Goal: Information Seeking & Learning: Compare options

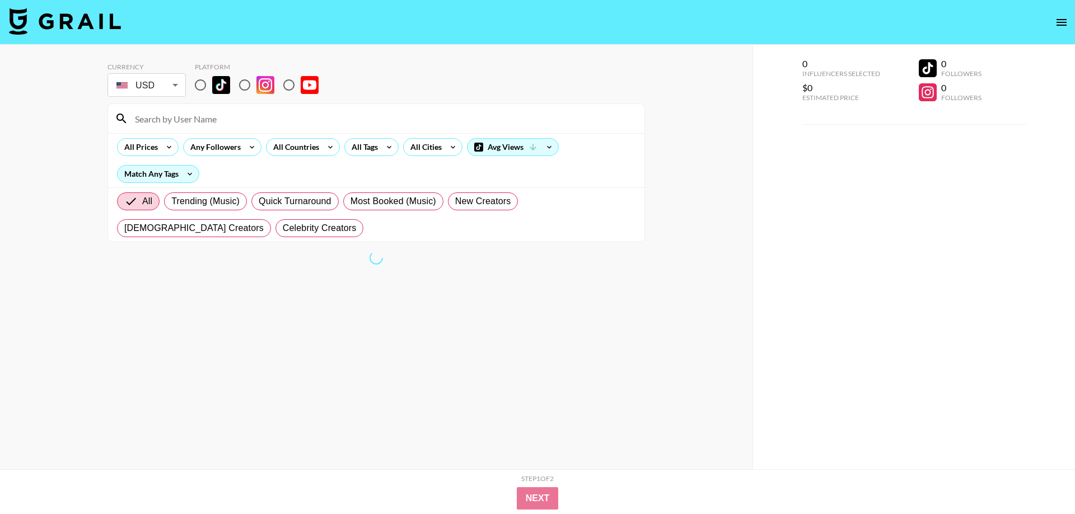
click at [198, 78] on input "radio" at bounding box center [201, 85] width 24 height 24
radio input "true"
click at [330, 148] on icon at bounding box center [330, 147] width 18 height 17
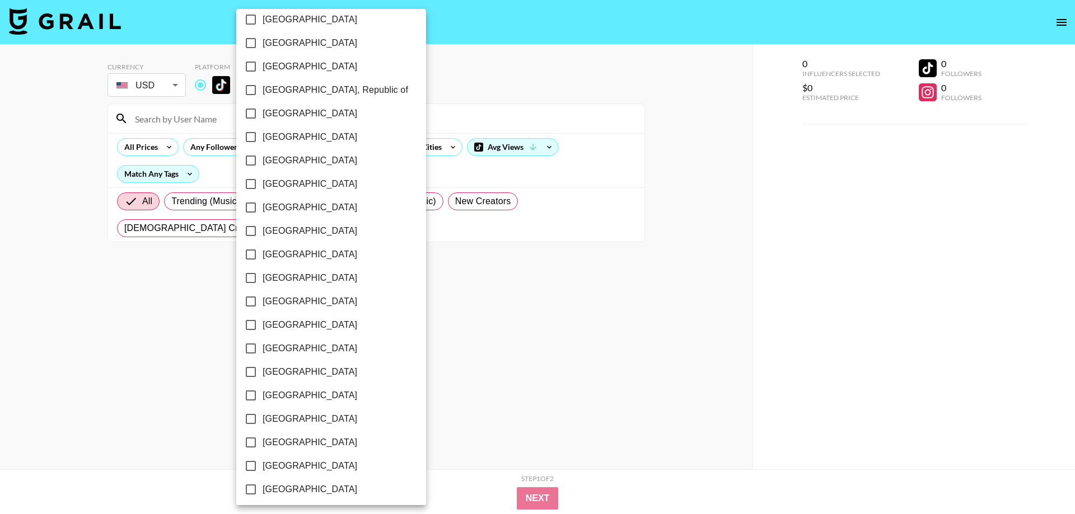
scroll to position [791, 0]
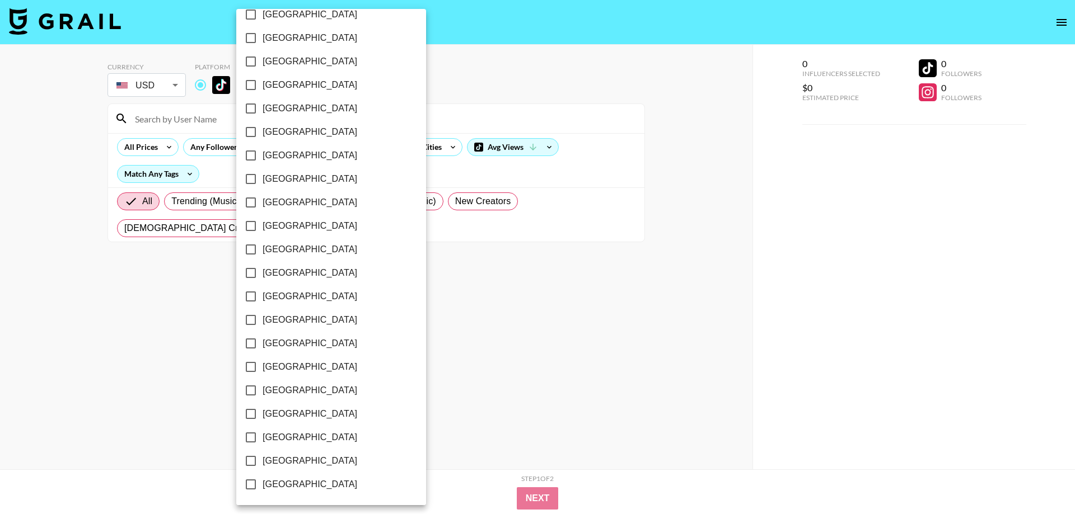
click at [308, 462] on span "[GEOGRAPHIC_DATA]" at bounding box center [309, 460] width 95 height 13
click at [262, 462] on input "[GEOGRAPHIC_DATA]" at bounding box center [251, 461] width 24 height 24
checkbox input "true"
click at [454, 95] on div at bounding box center [537, 257] width 1075 height 514
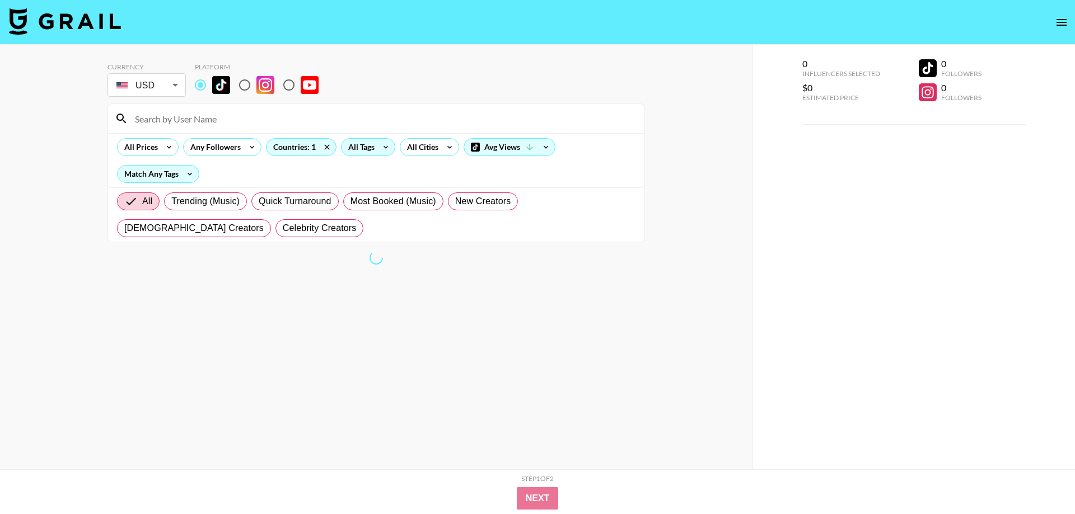
click at [374, 144] on div "All Tags" at bounding box center [358, 147] width 35 height 17
click at [416, 101] on div at bounding box center [537, 257] width 1075 height 514
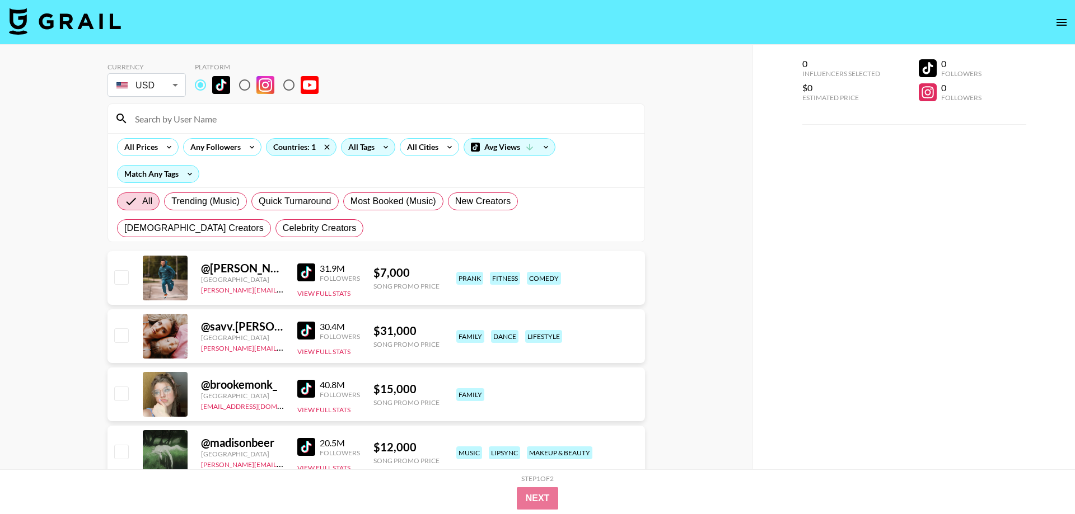
click at [367, 152] on div "All Tags" at bounding box center [358, 147] width 35 height 17
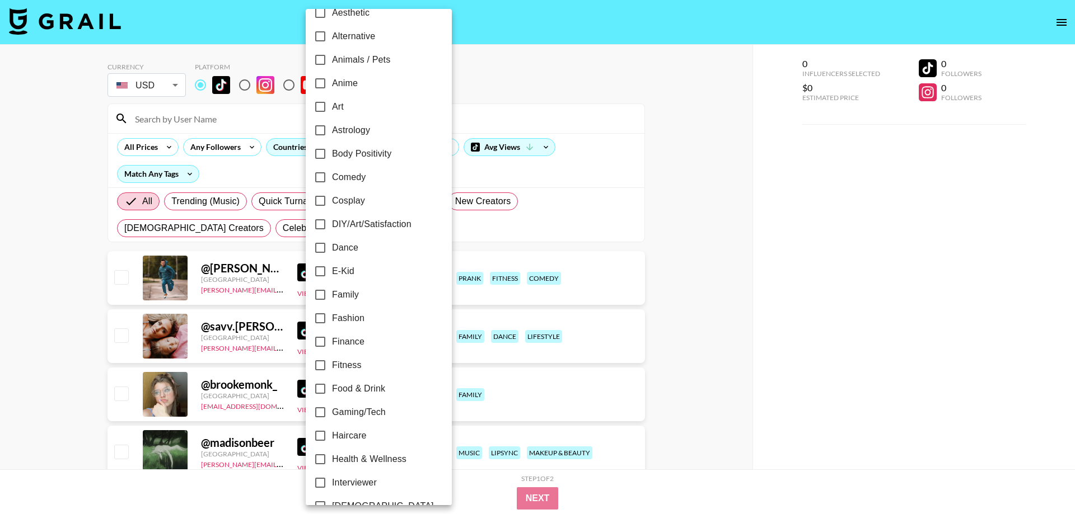
scroll to position [255, 0]
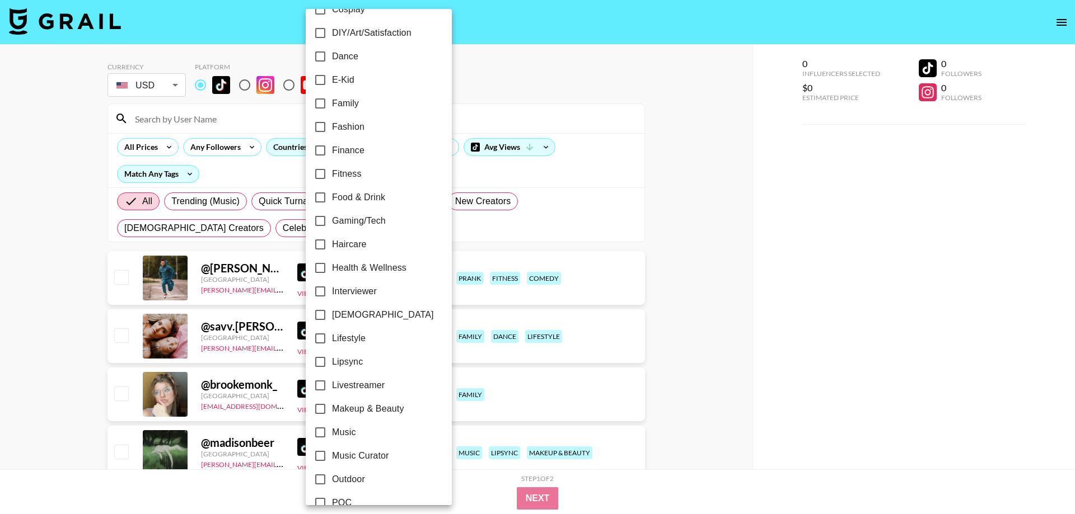
click at [352, 354] on label "Lipsync" at bounding box center [370, 362] width 125 height 24
click at [332, 354] on input "Lipsync" at bounding box center [320, 362] width 24 height 24
checkbox input "true"
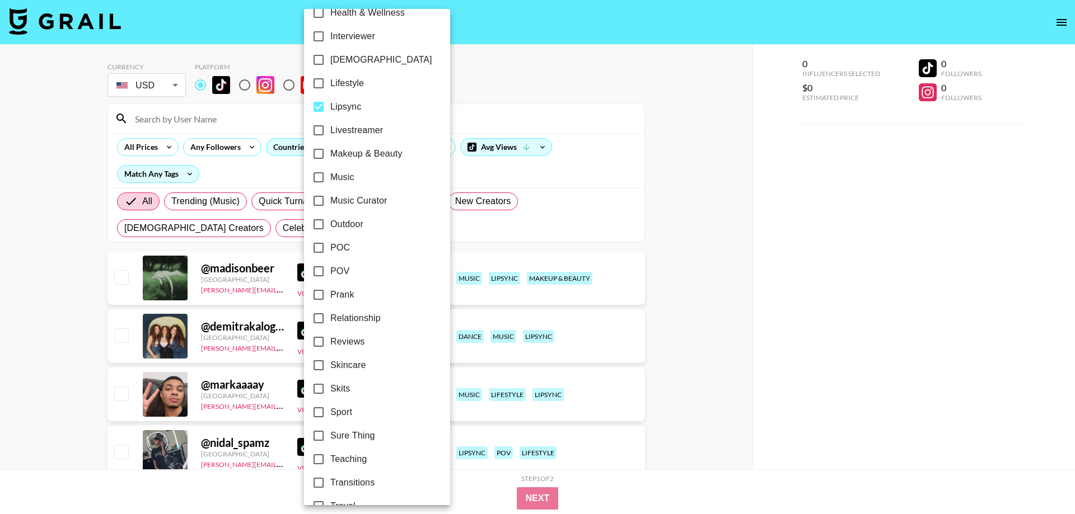
scroll to position [556, 0]
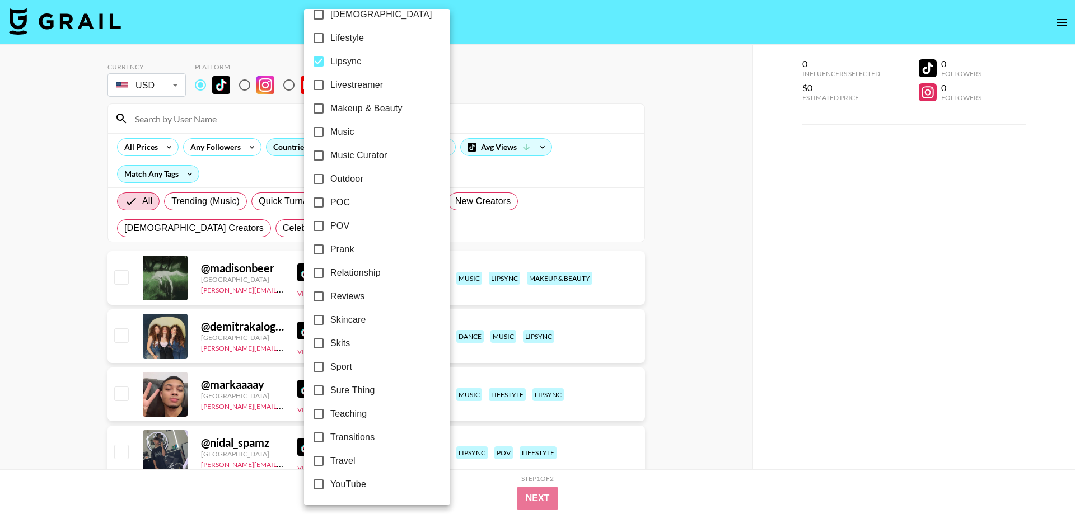
click at [339, 231] on span "POV" at bounding box center [339, 225] width 19 height 13
click at [330, 231] on input "POV" at bounding box center [319, 226] width 24 height 24
checkbox input "true"
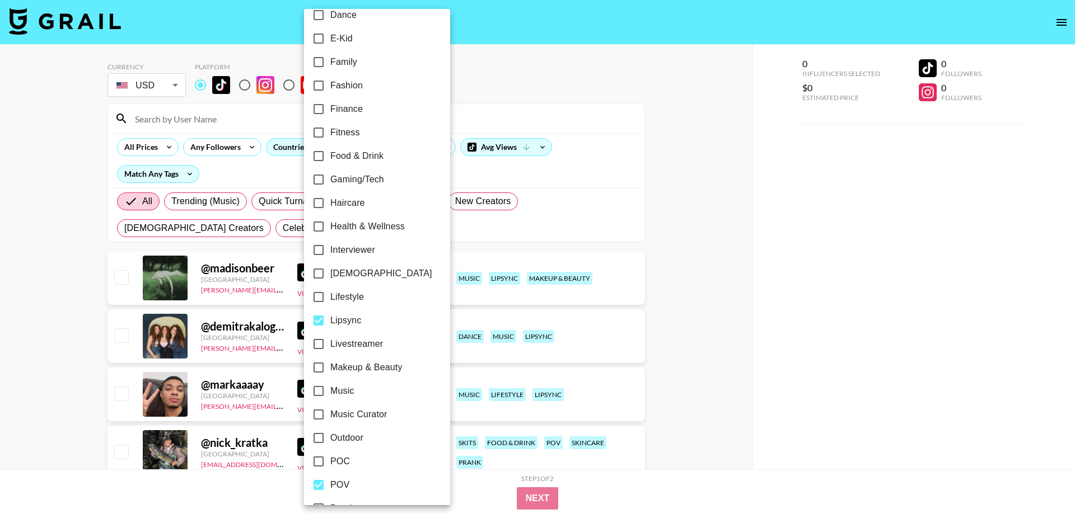
scroll to position [301, 0]
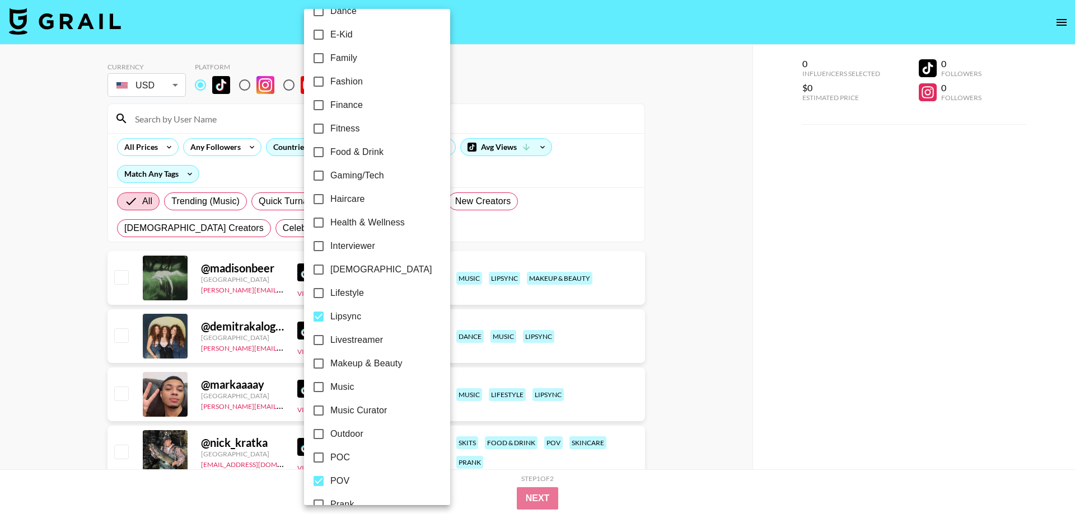
click at [761, 286] on div at bounding box center [537, 257] width 1075 height 514
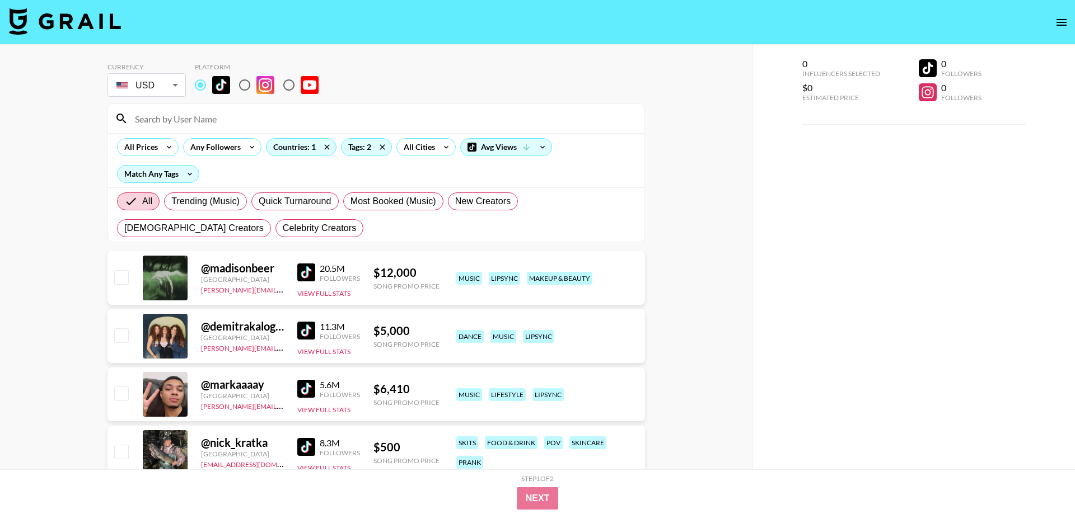
click at [369, 78] on div at bounding box center [537, 257] width 1075 height 514
click at [165, 150] on icon at bounding box center [169, 147] width 18 height 17
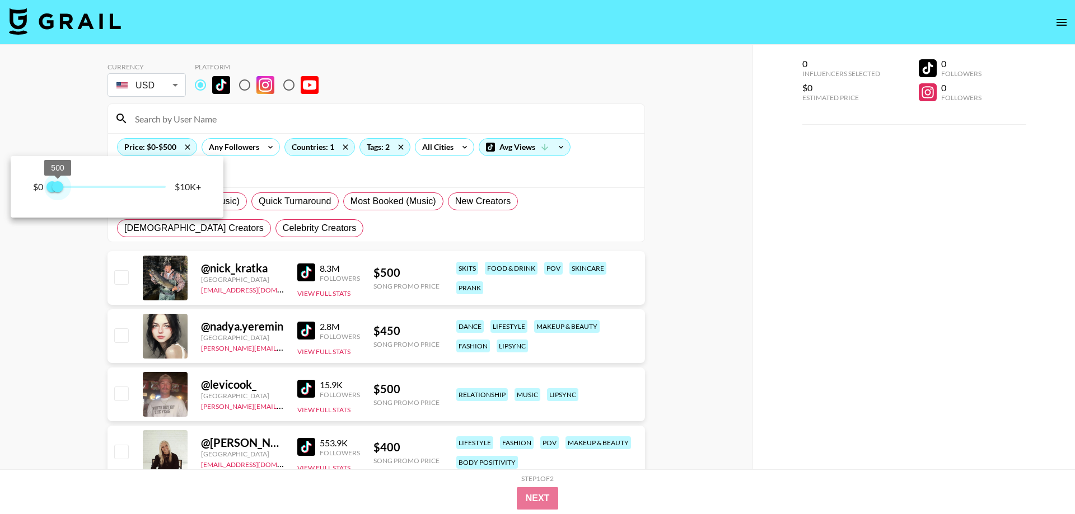
type input "250"
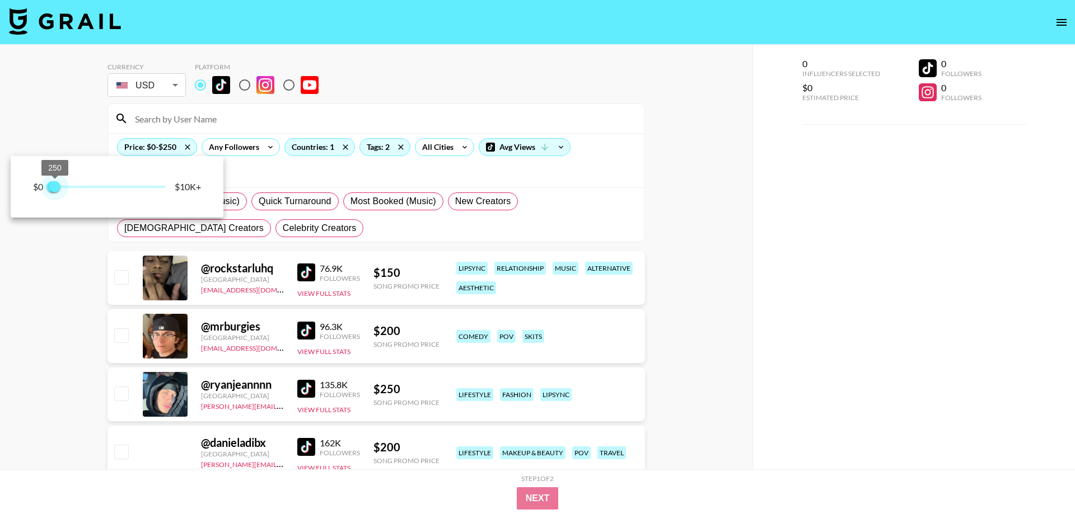
drag, startPoint x: 166, startPoint y: 187, endPoint x: 55, endPoint y: 192, distance: 110.9
click at [55, 192] on span "250" at bounding box center [54, 186] width 11 height 11
click at [474, 81] on div at bounding box center [537, 257] width 1075 height 514
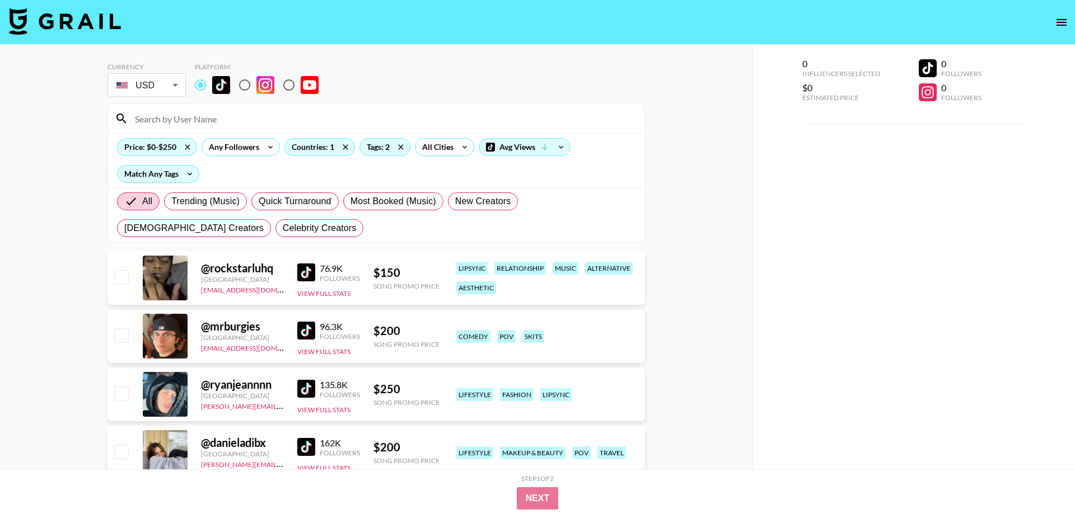
click at [305, 270] on img at bounding box center [306, 273] width 18 height 18
click at [307, 334] on img at bounding box center [306, 331] width 18 height 18
click at [297, 392] on div "@ ryanjeannnn [GEOGRAPHIC_DATA] [PERSON_NAME][EMAIL_ADDRESS][DOMAIN_NAME] 135.8…" at bounding box center [375, 395] width 537 height 54
click at [306, 392] on img at bounding box center [306, 389] width 18 height 18
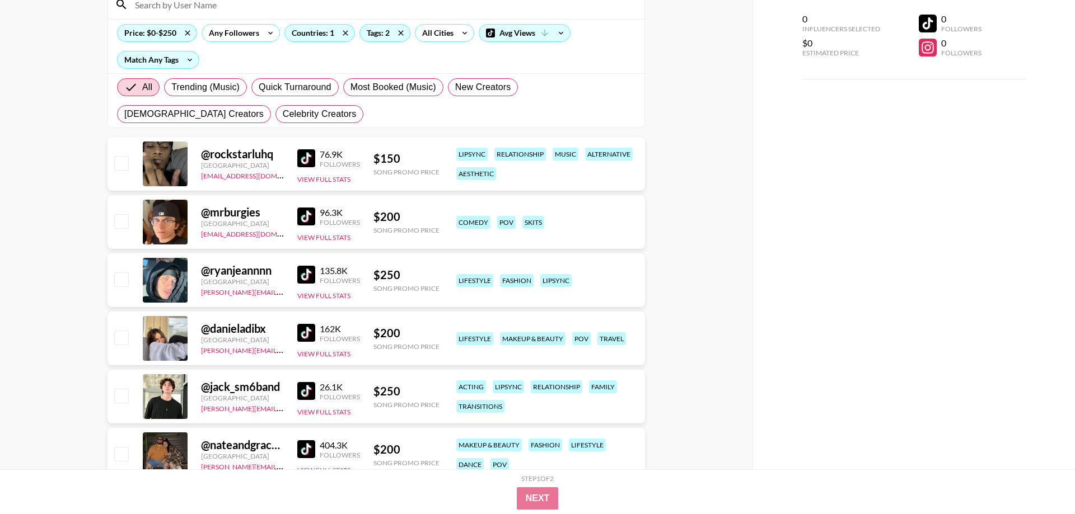
click at [308, 337] on img at bounding box center [306, 333] width 18 height 18
click at [305, 394] on img at bounding box center [306, 391] width 18 height 18
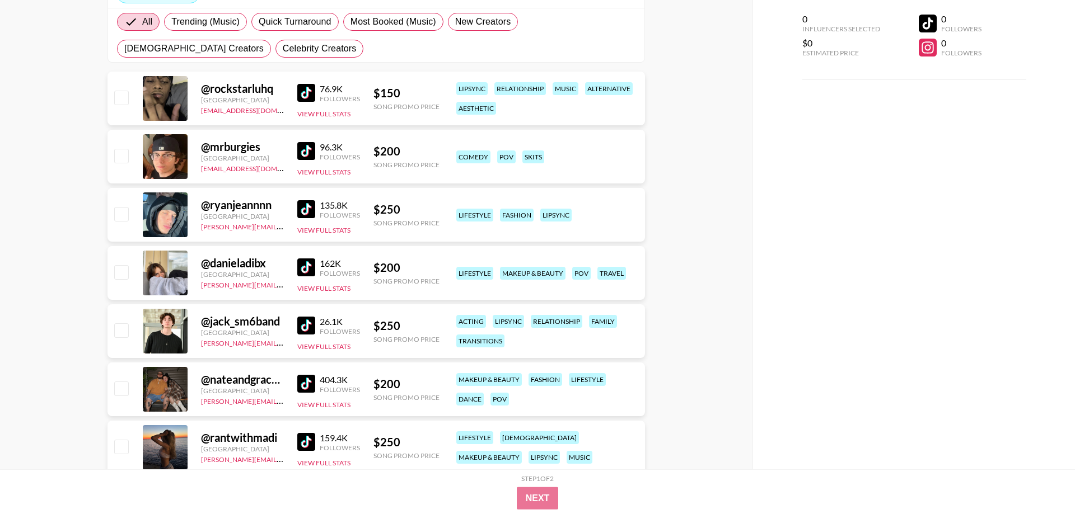
scroll to position [228, 0]
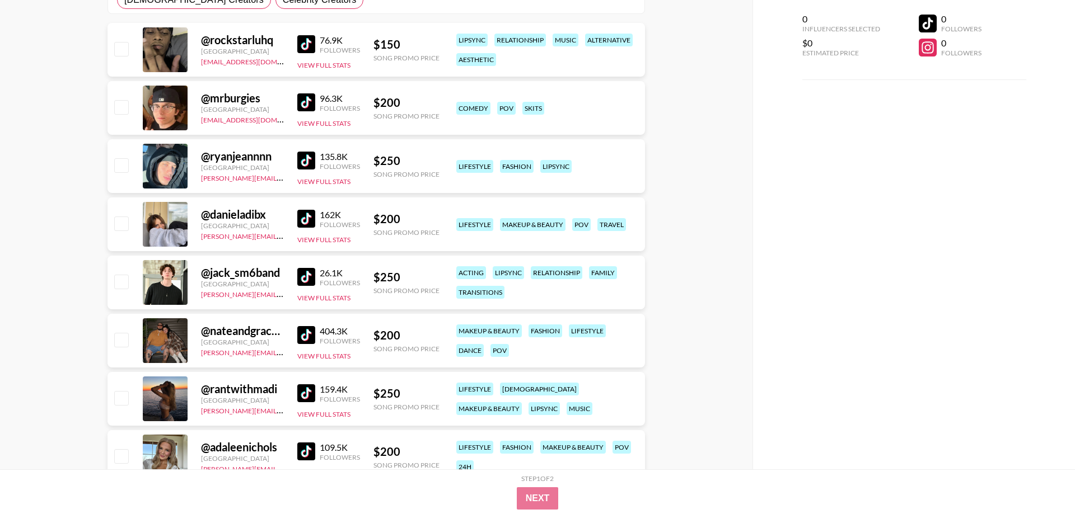
click at [312, 340] on img at bounding box center [306, 335] width 18 height 18
click at [307, 395] on img at bounding box center [306, 394] width 18 height 18
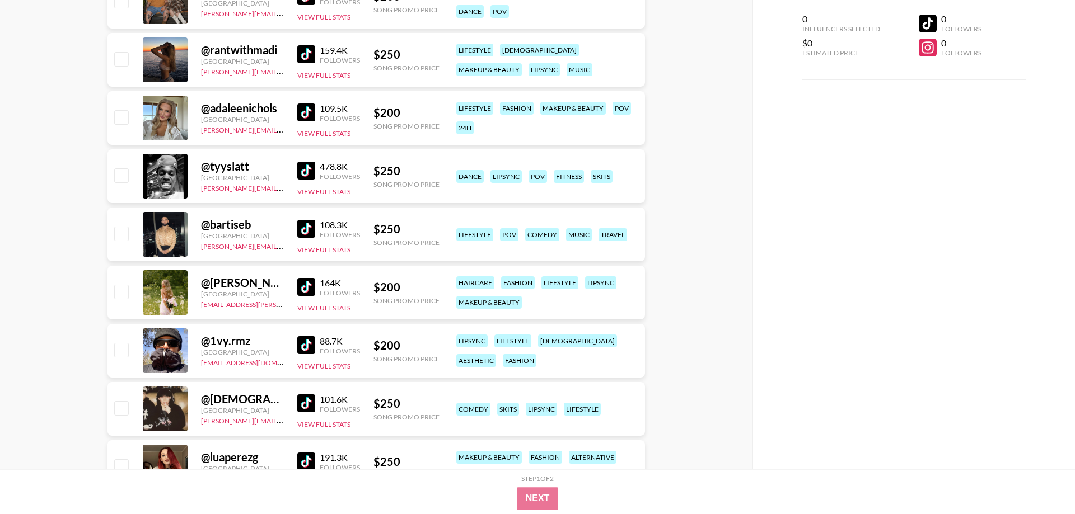
scroll to position [571, 0]
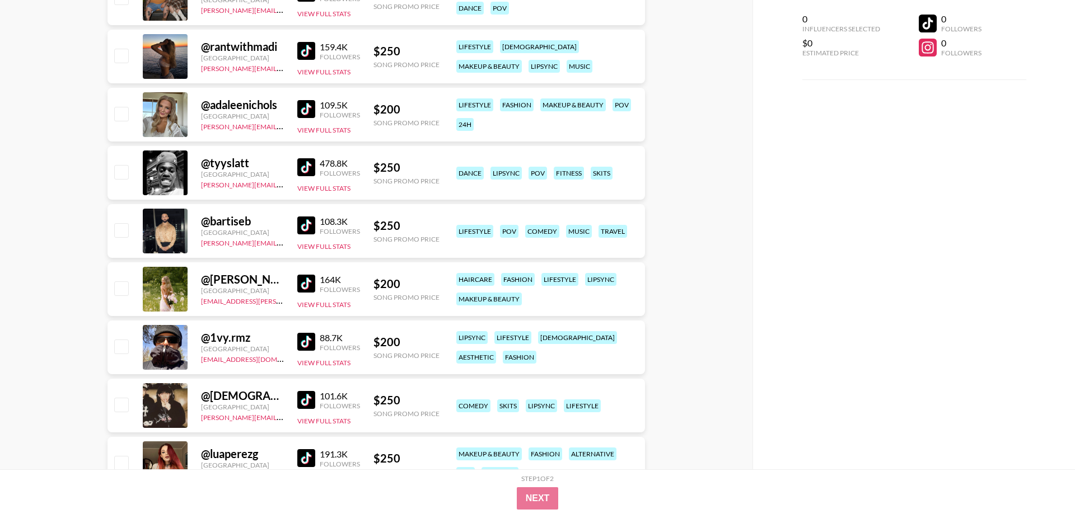
click at [310, 114] on img at bounding box center [306, 109] width 18 height 18
click at [304, 168] on img at bounding box center [306, 167] width 18 height 18
click at [308, 227] on img at bounding box center [306, 226] width 18 height 18
click at [310, 287] on img at bounding box center [306, 284] width 18 height 18
click at [317, 342] on link at bounding box center [308, 342] width 22 height 18
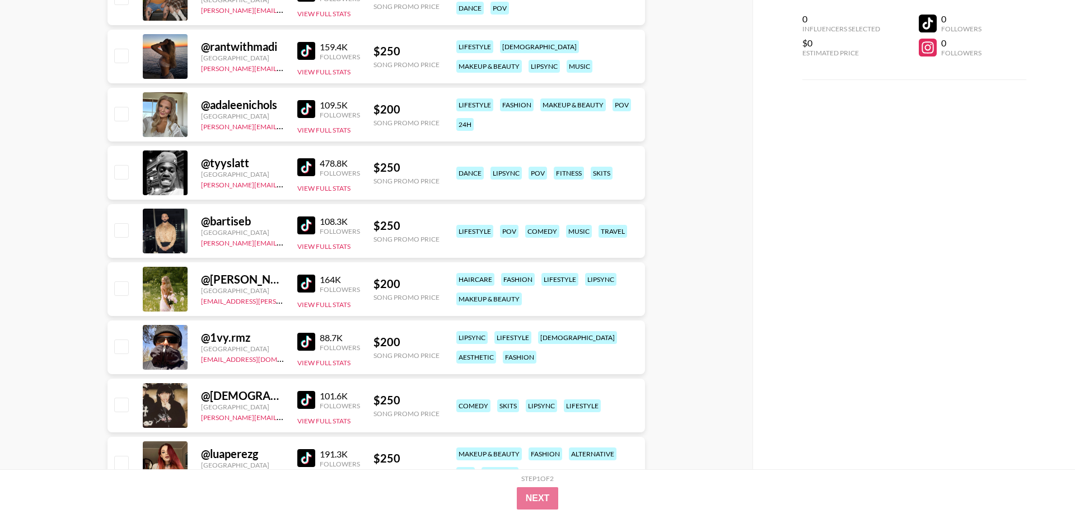
click at [305, 403] on img at bounding box center [306, 400] width 18 height 18
click at [312, 457] on img at bounding box center [306, 458] width 18 height 18
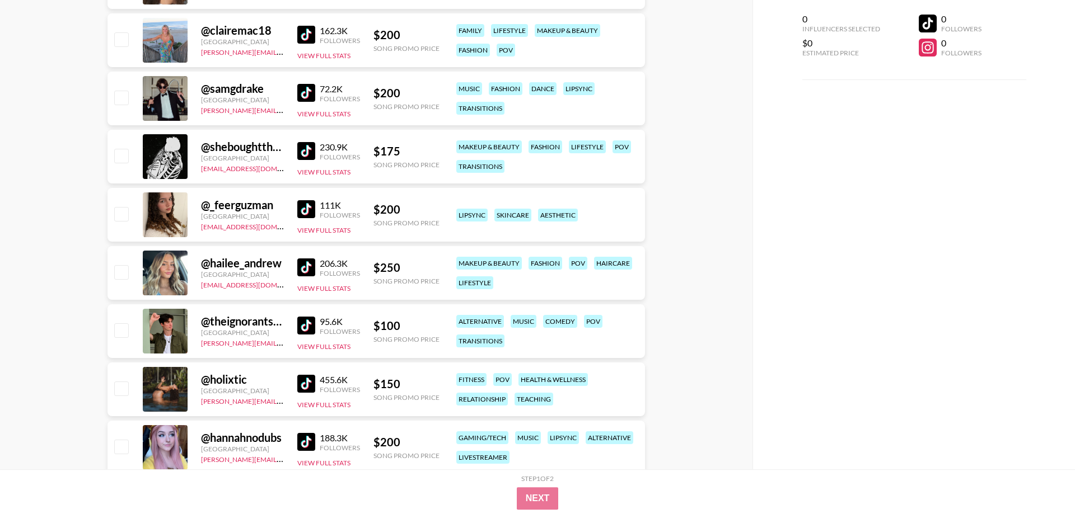
scroll to position [1484, 0]
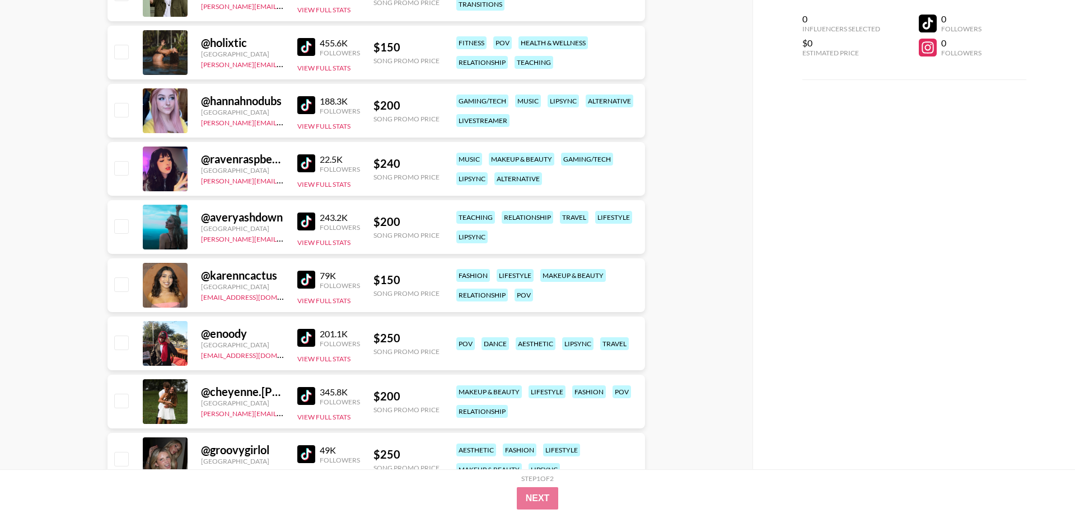
scroll to position [1827, 0]
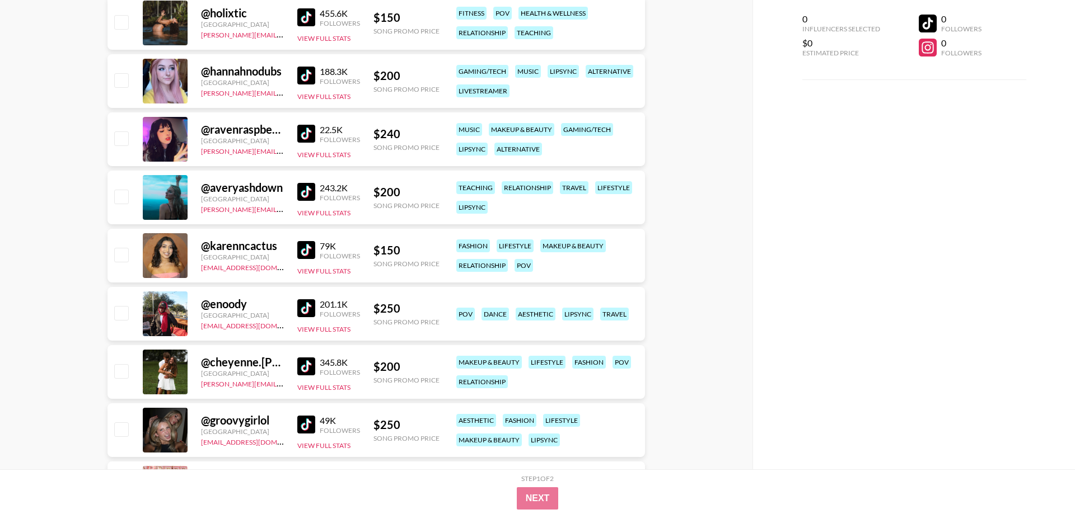
click at [112, 222] on div "@ averyashdown [GEOGRAPHIC_DATA] [PERSON_NAME][EMAIL_ADDRESS][DOMAIN_NAME] 243.…" at bounding box center [375, 198] width 537 height 54
drag, startPoint x: 102, startPoint y: 409, endPoint x: 215, endPoint y: 409, distance: 113.1
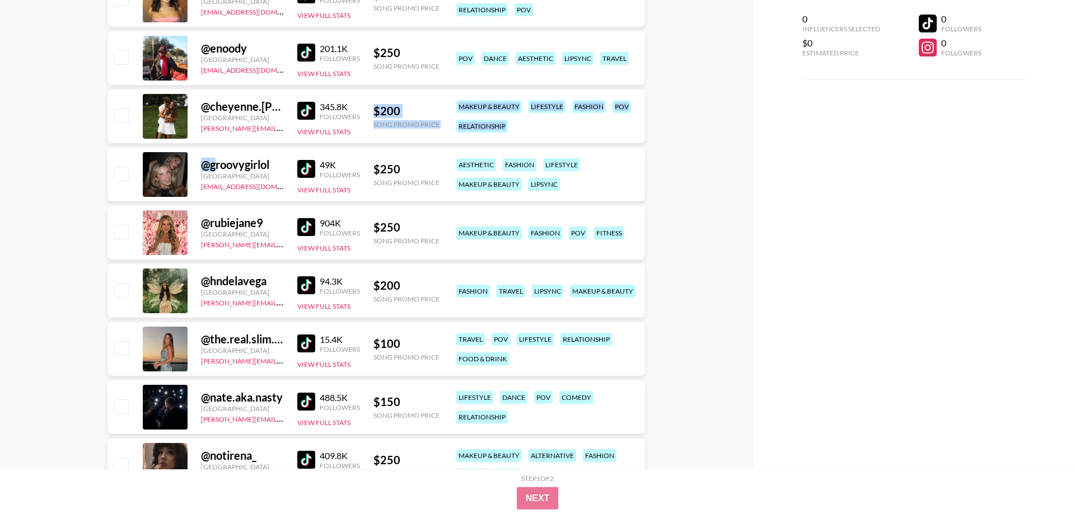
scroll to position [2112, 0]
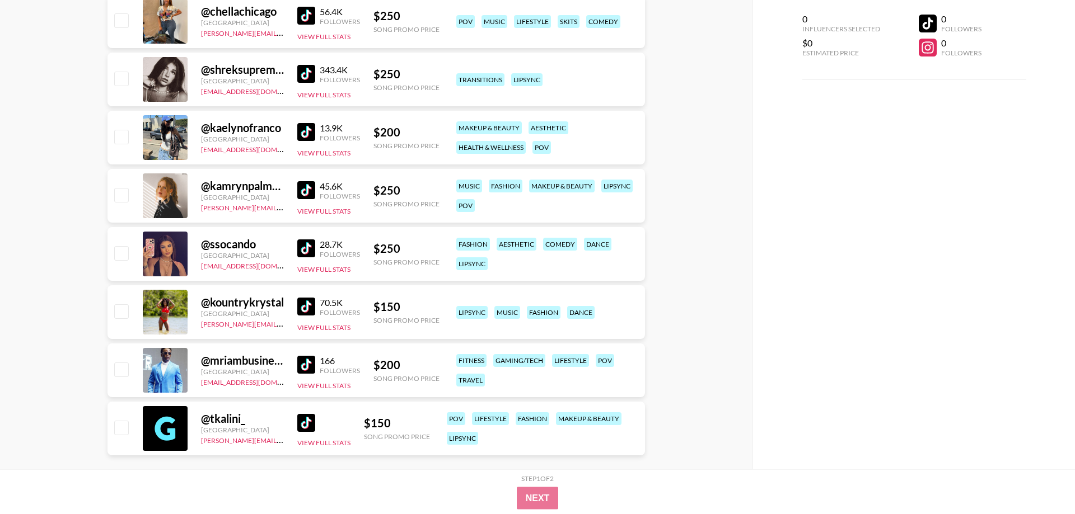
scroll to position [2835, 0]
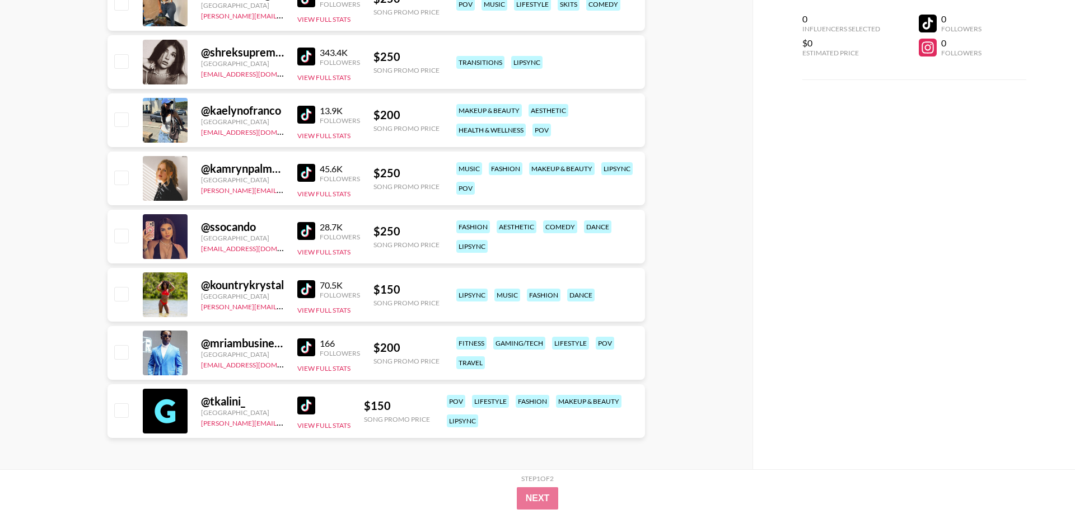
click at [798, 229] on div "0 Influencers Selected $0 Estimated Price 0 Followers 0 Followers" at bounding box center [913, 235] width 322 height 470
